Goal: Information Seeking & Learning: Find contact information

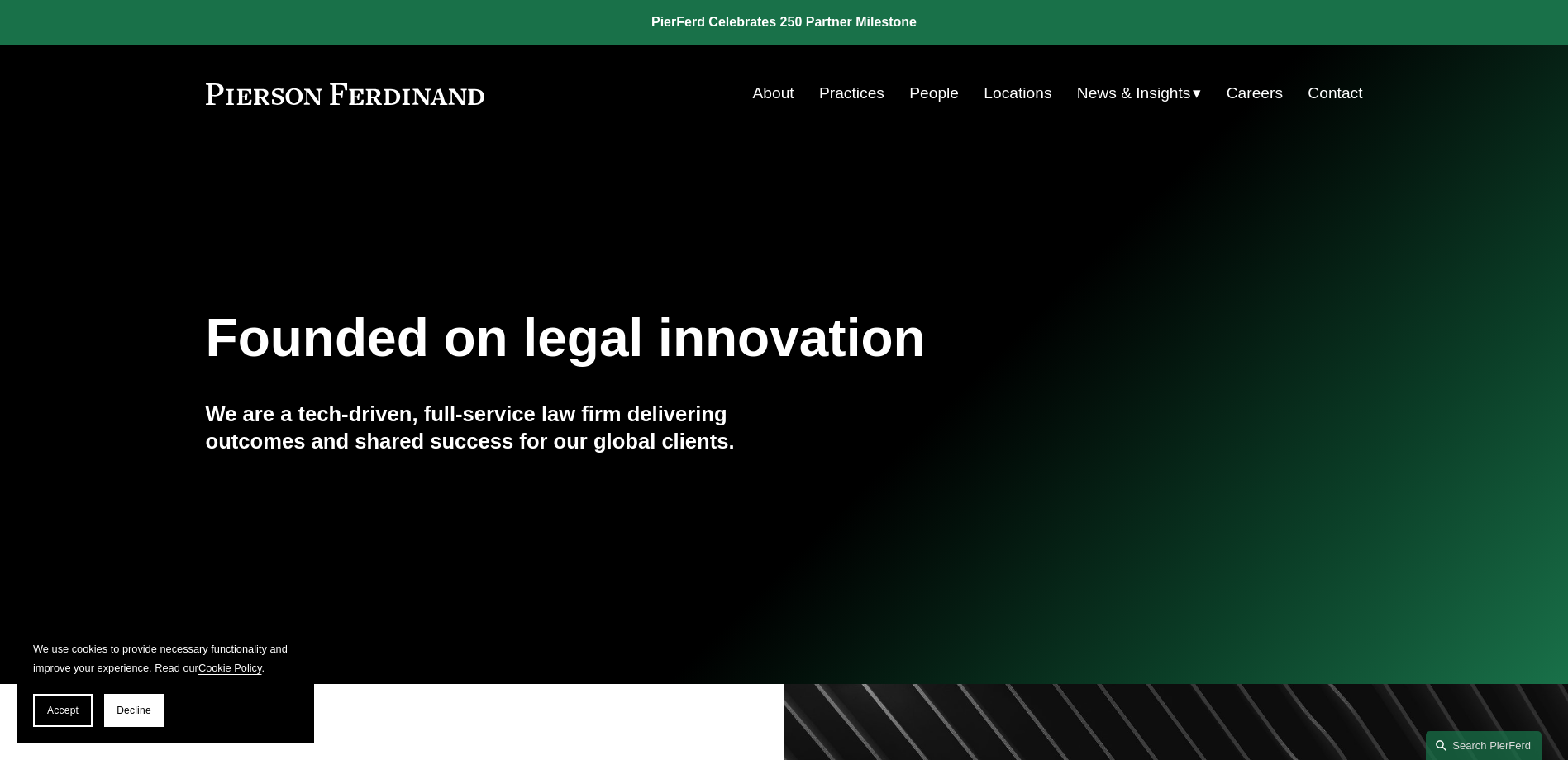
click at [940, 87] on link "People" at bounding box center [934, 93] width 50 height 32
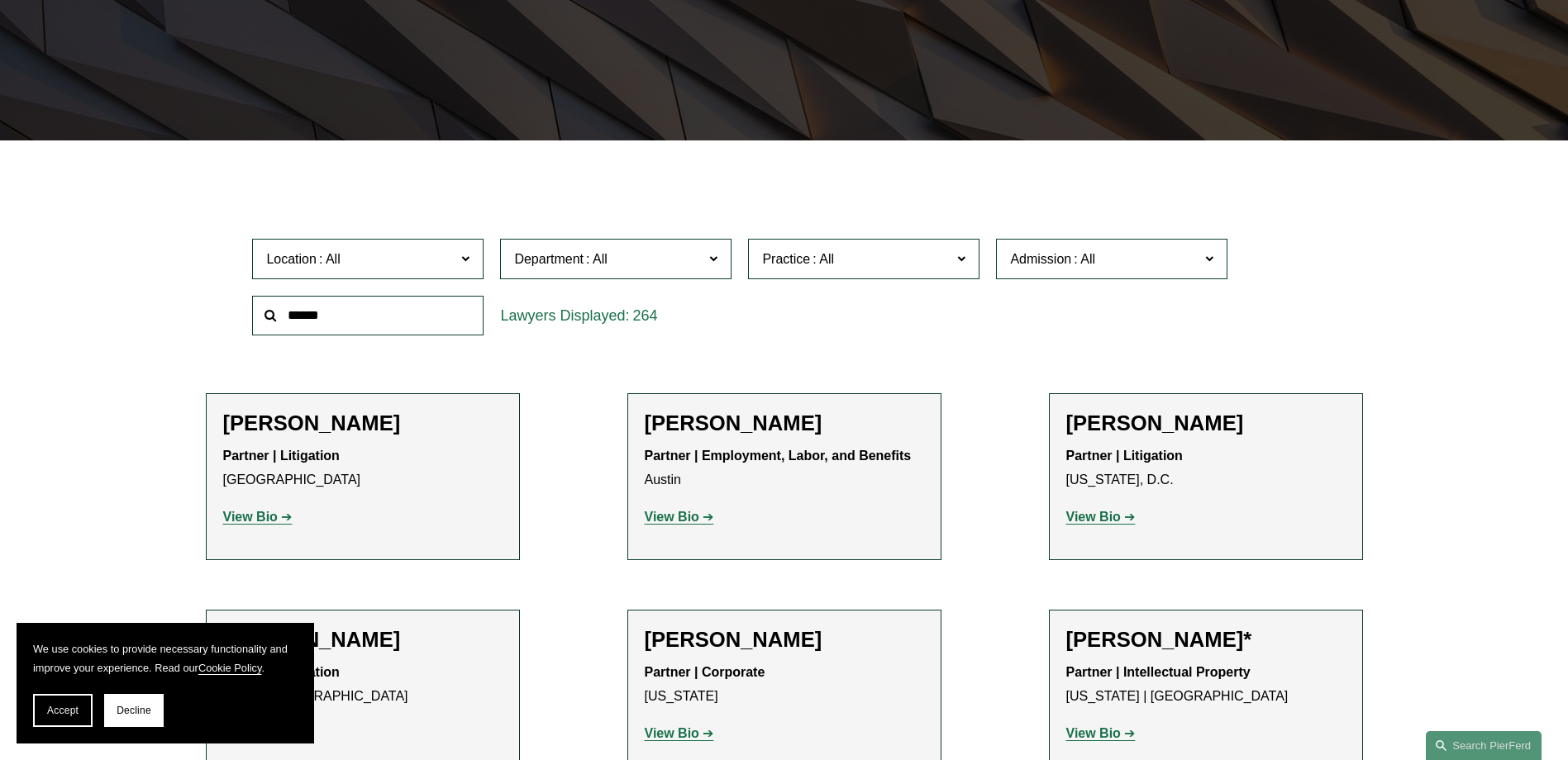
scroll to position [413, 0]
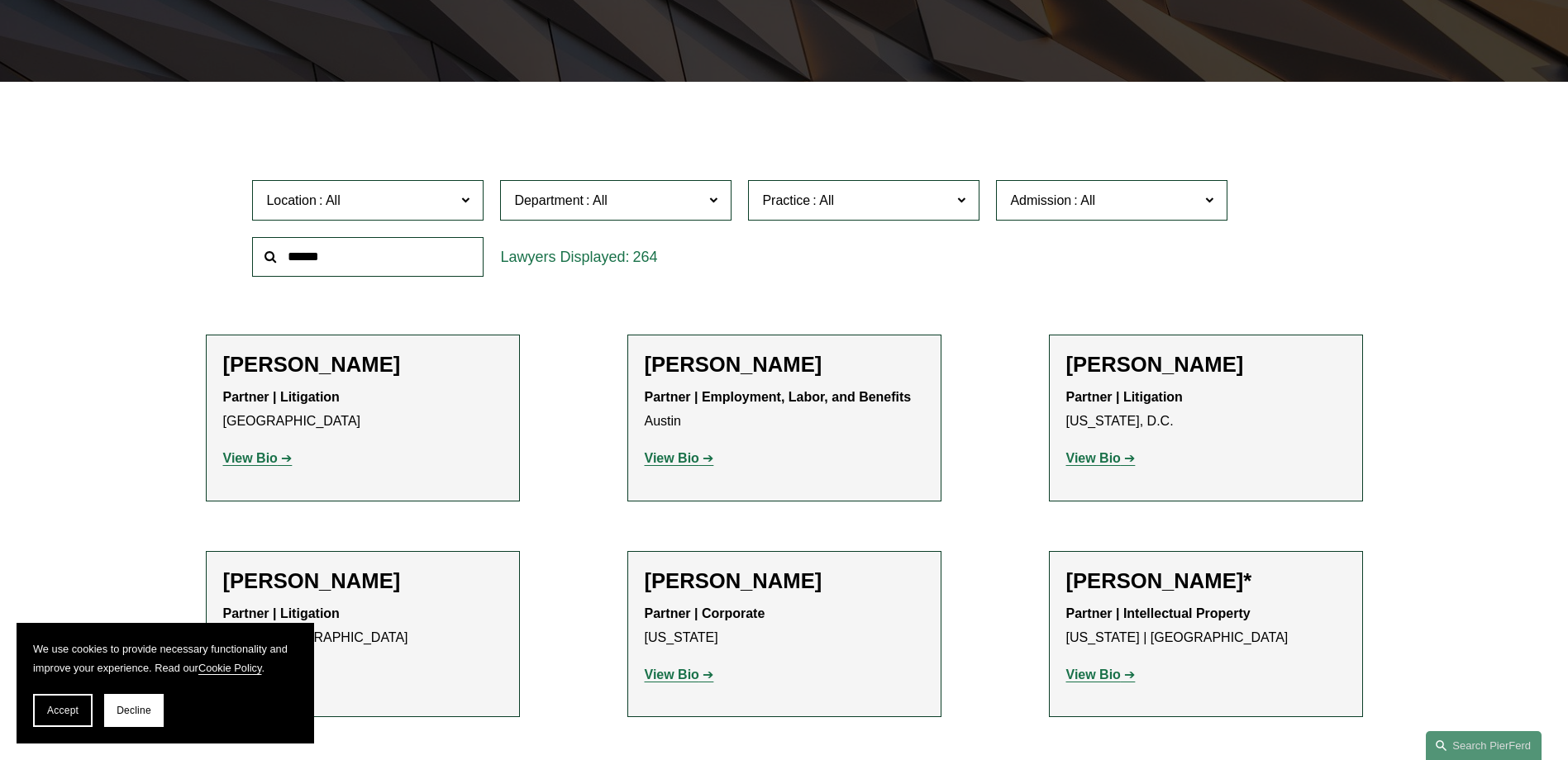
click at [472, 198] on label "Location" at bounding box center [367, 200] width 231 height 41
click at [0, 0] on link "Boston" at bounding box center [0, 0] width 0 height 0
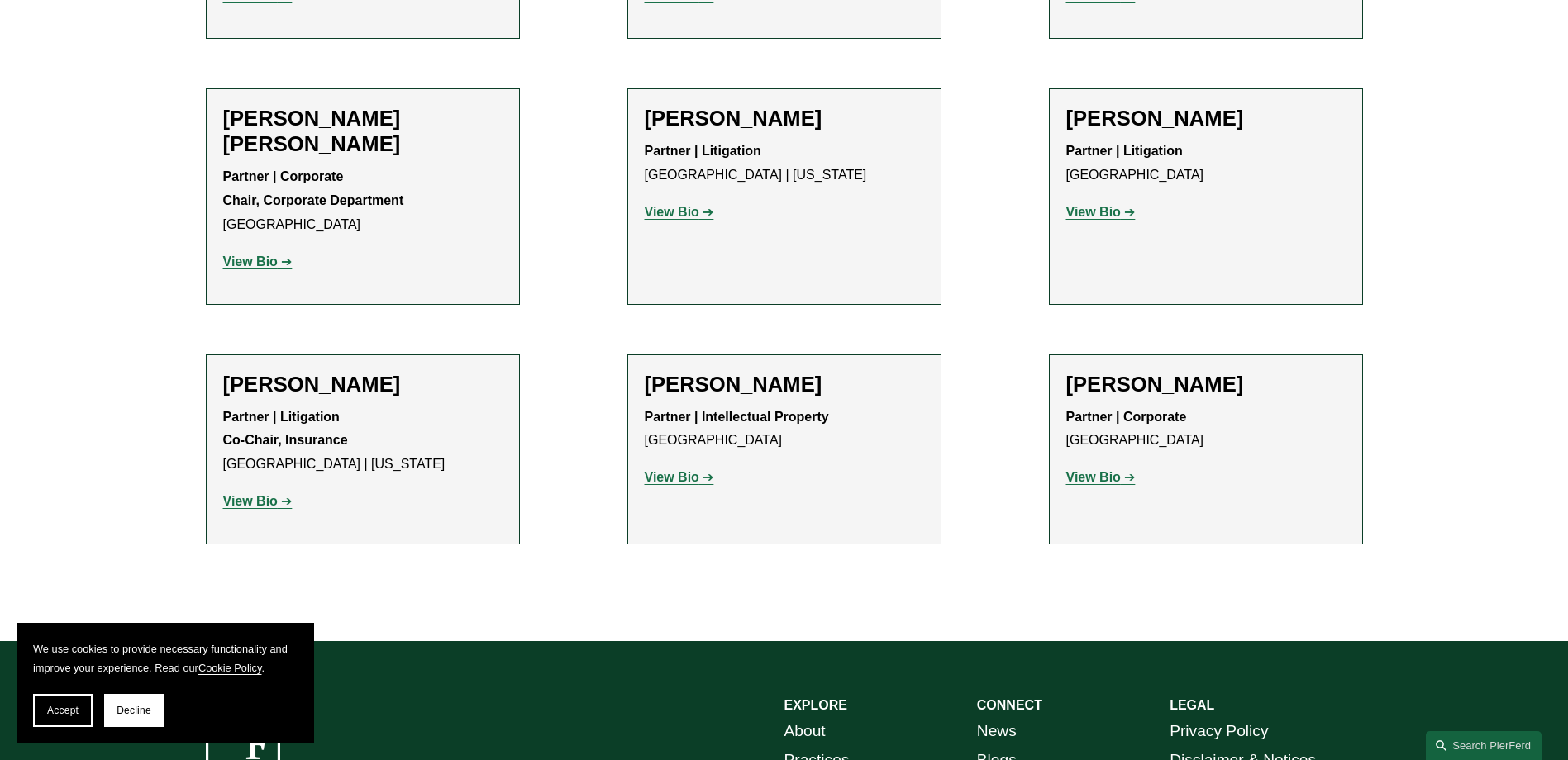
scroll to position [1156, 0]
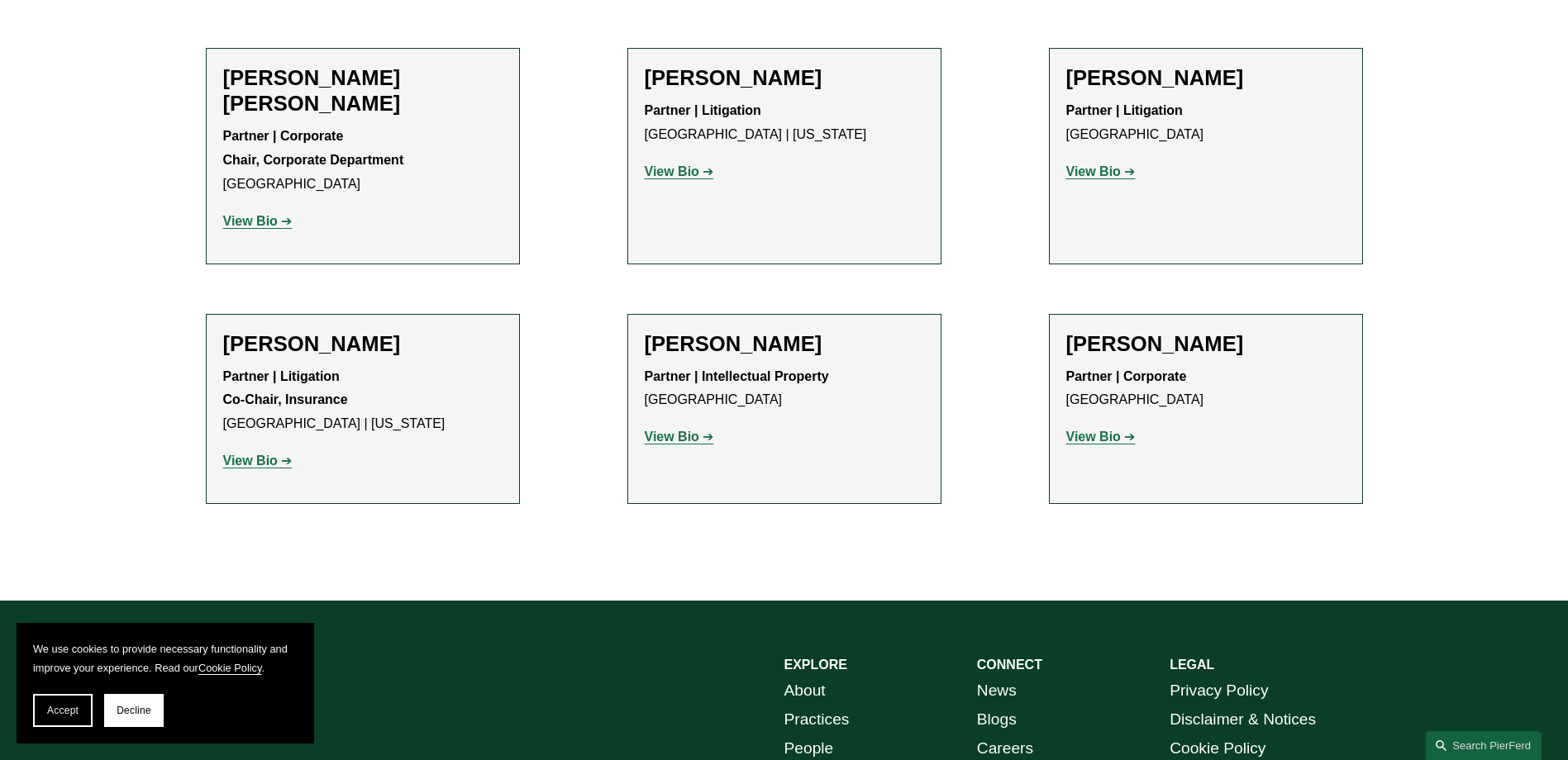
click at [283, 454] on link "View Bio" at bounding box center [257, 461] width 70 height 14
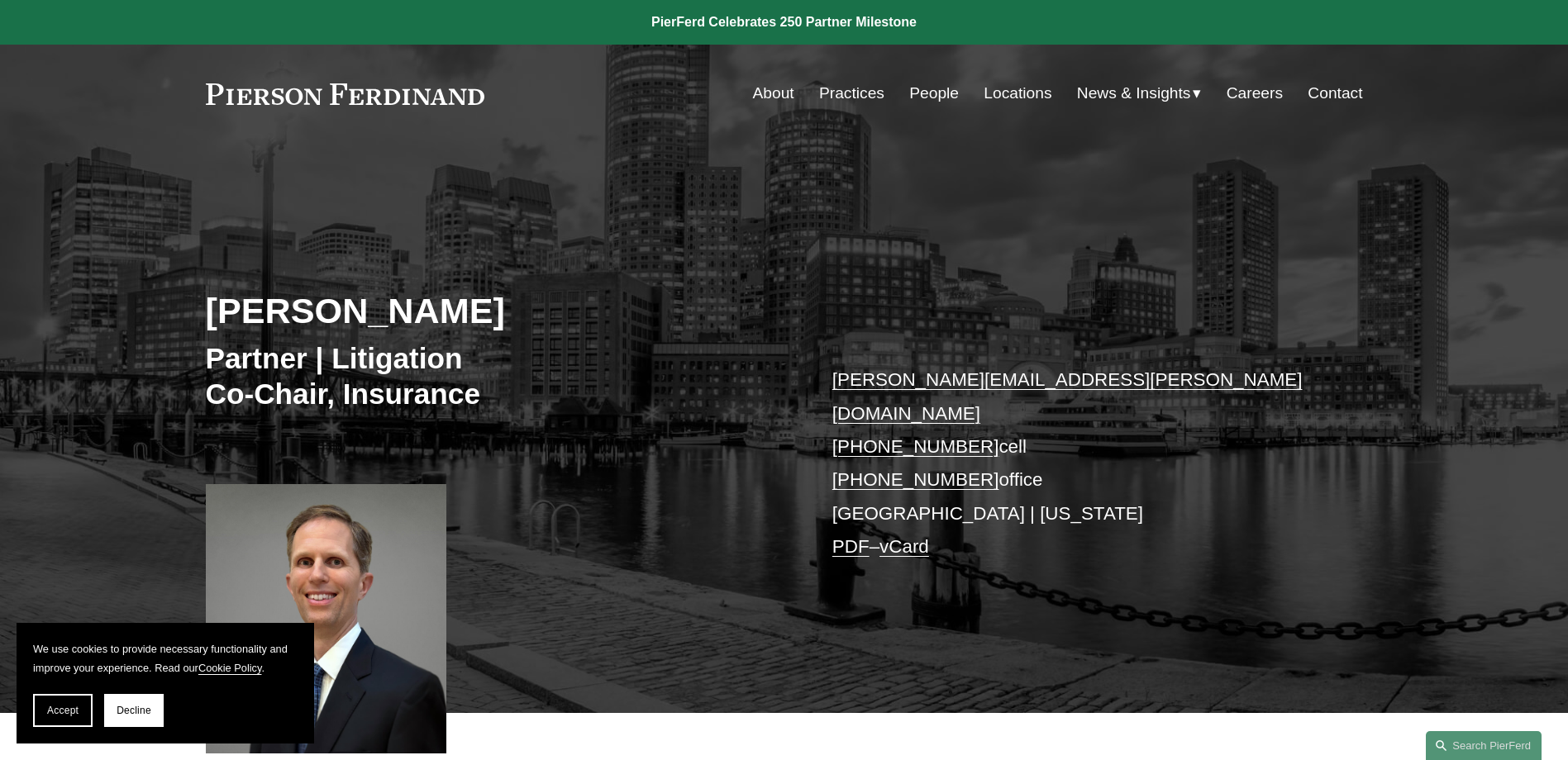
click at [946, 84] on link "People" at bounding box center [934, 93] width 50 height 32
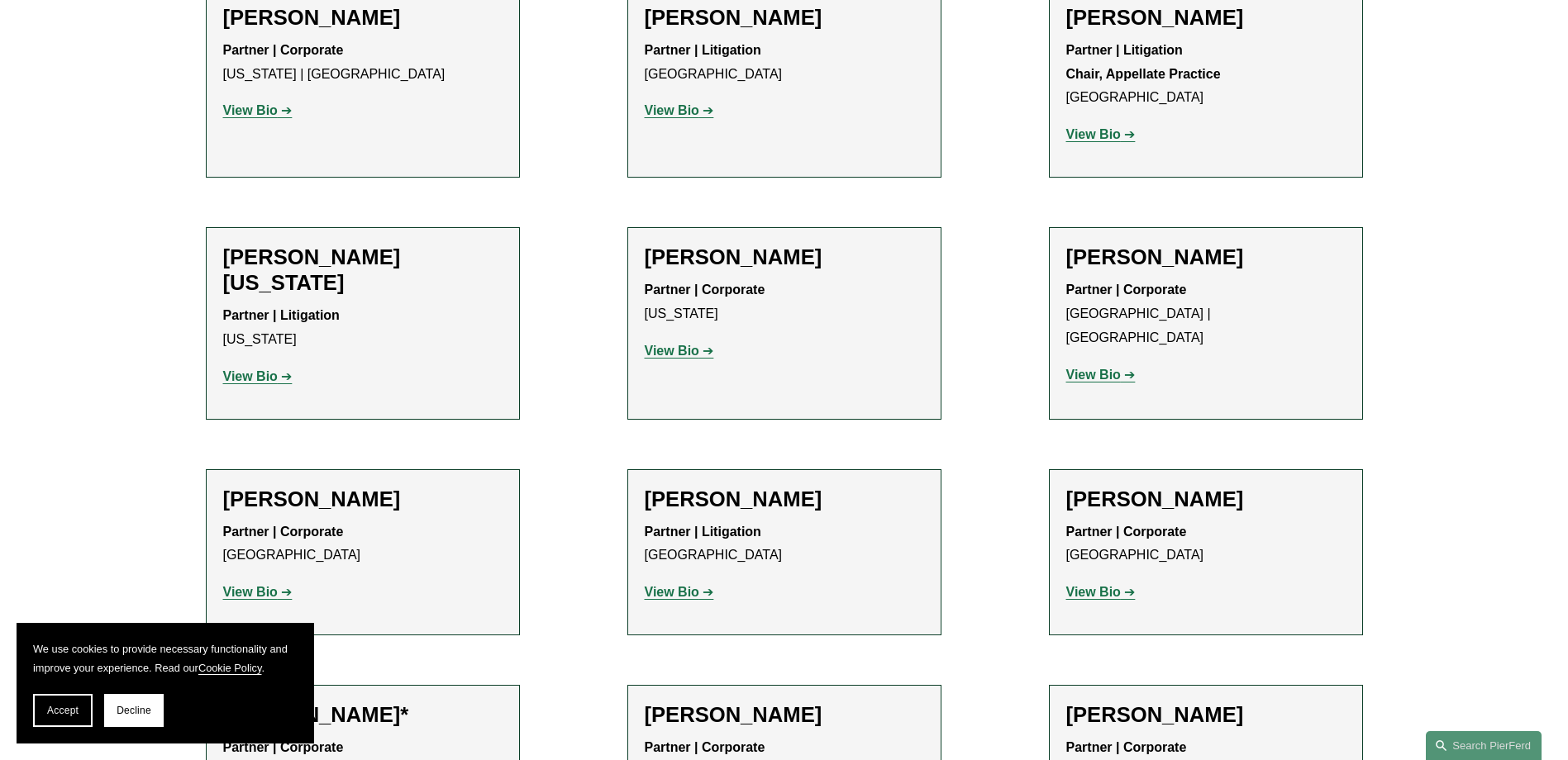
scroll to position [20483, 0]
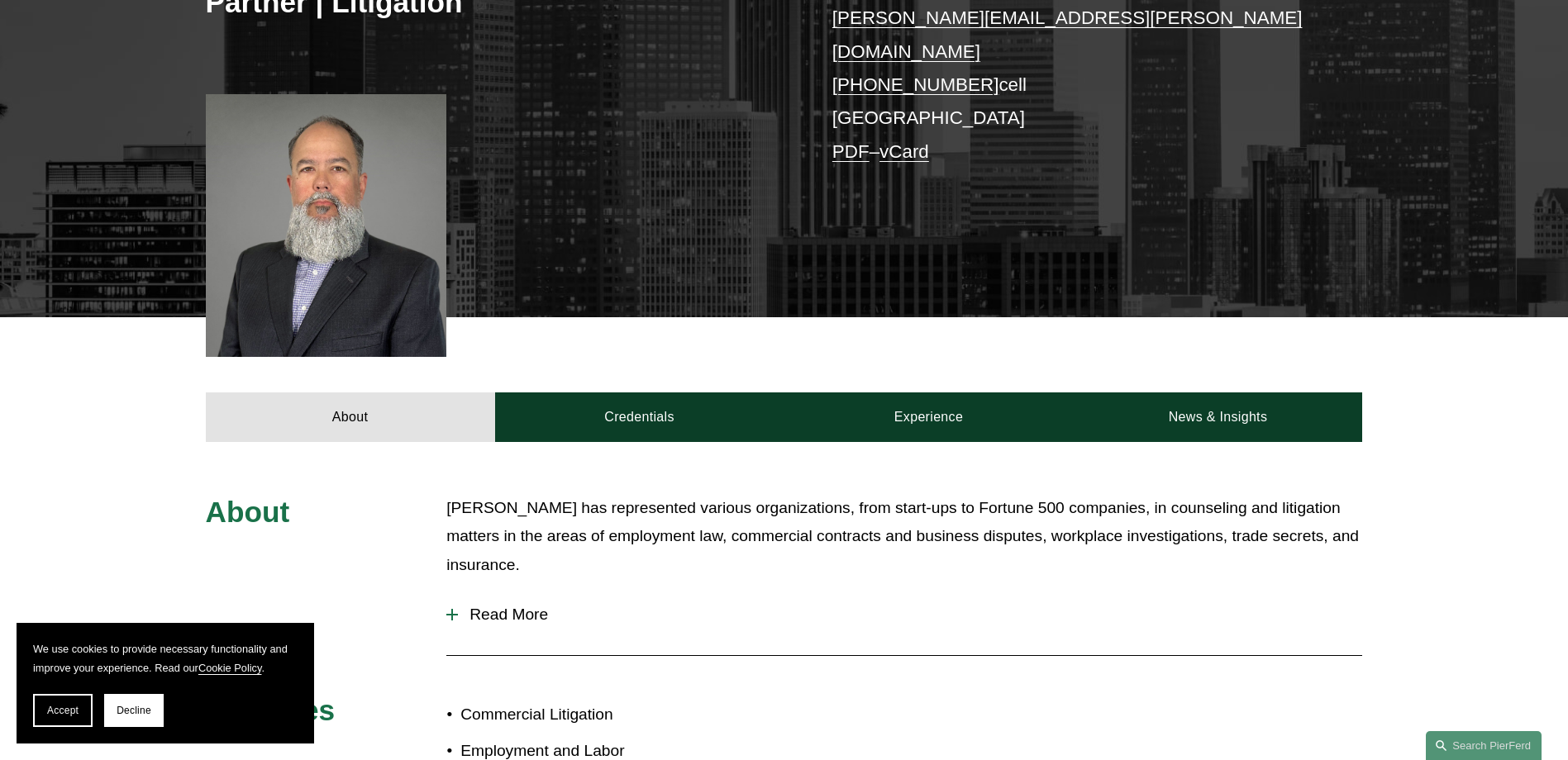
scroll to position [744, 0]
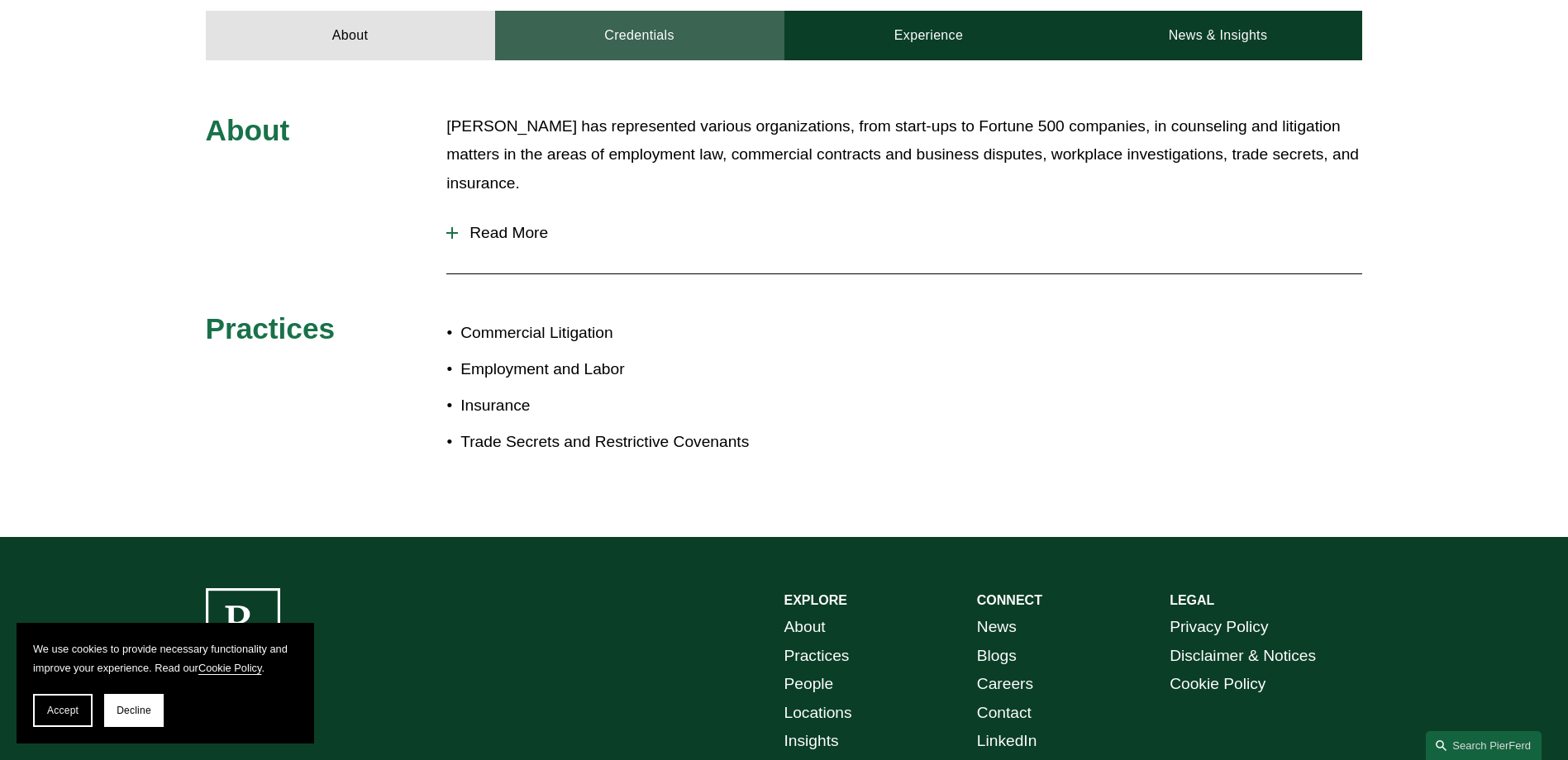
click at [668, 11] on link "Credentials" at bounding box center [639, 35] width 289 height 50
